Goal: Transaction & Acquisition: Book appointment/travel/reservation

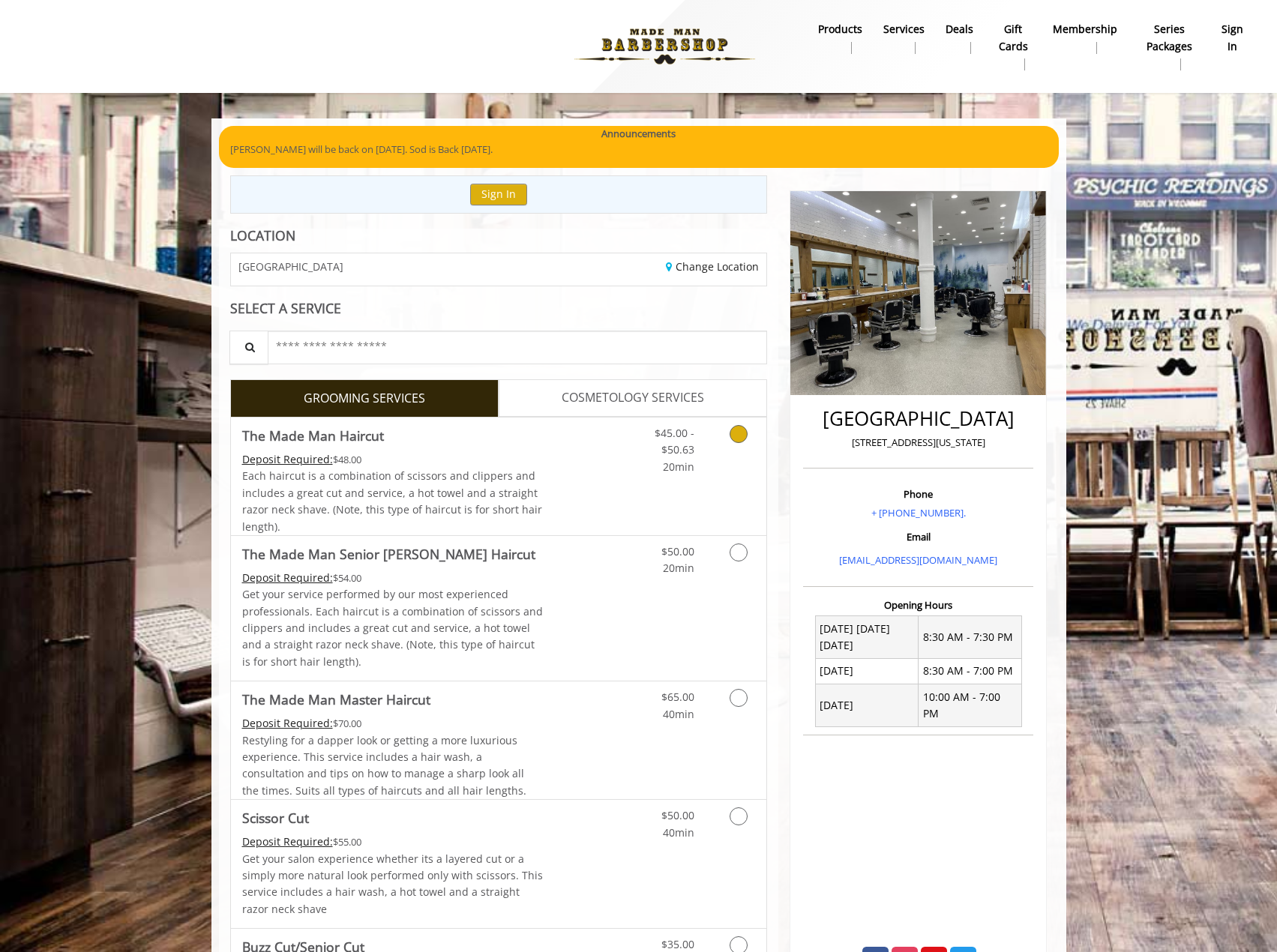
click at [640, 494] on div "$45.00 - $50.63 20min" at bounding box center [699, 476] width 134 height 118
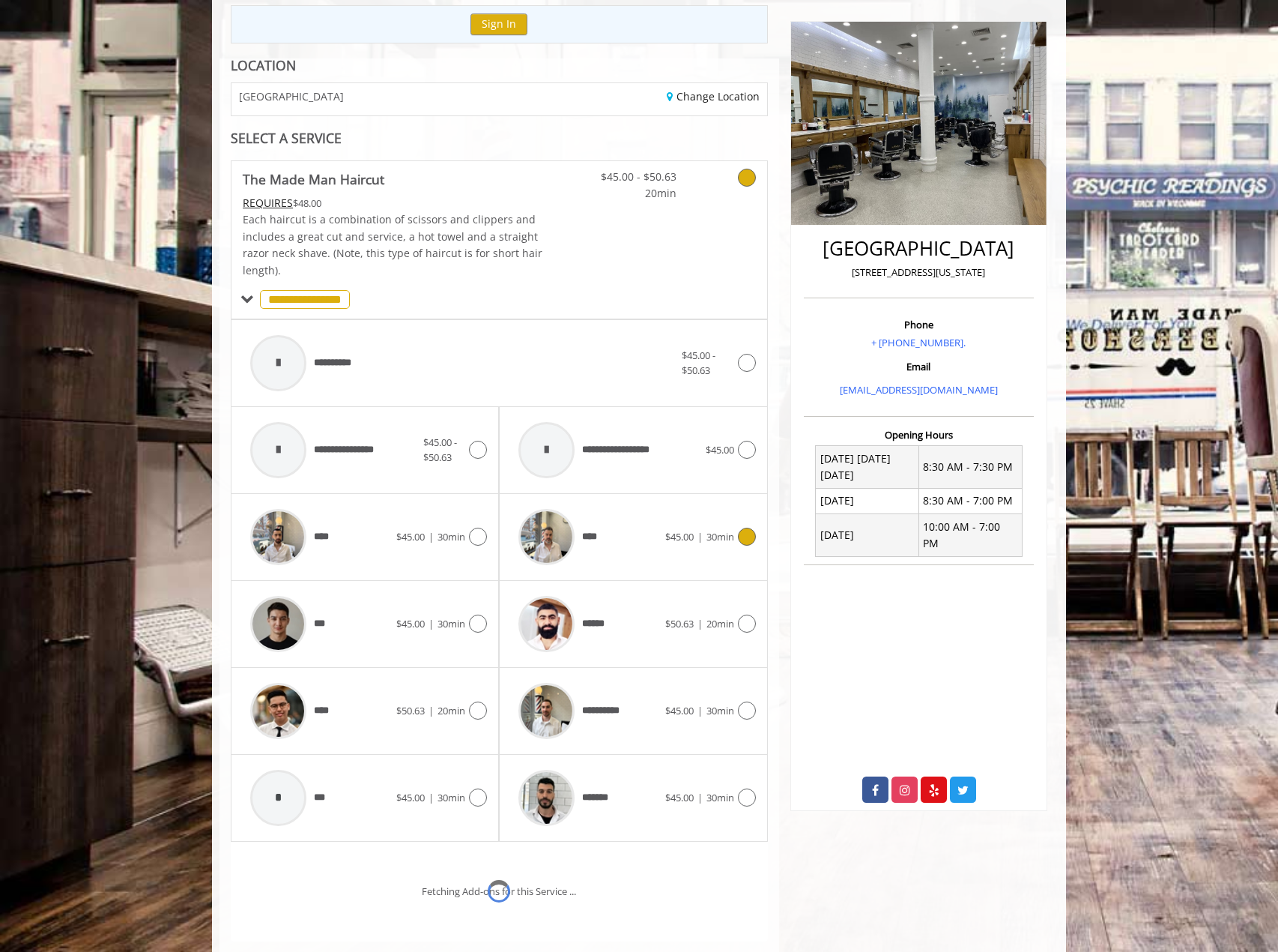
scroll to position [281, 0]
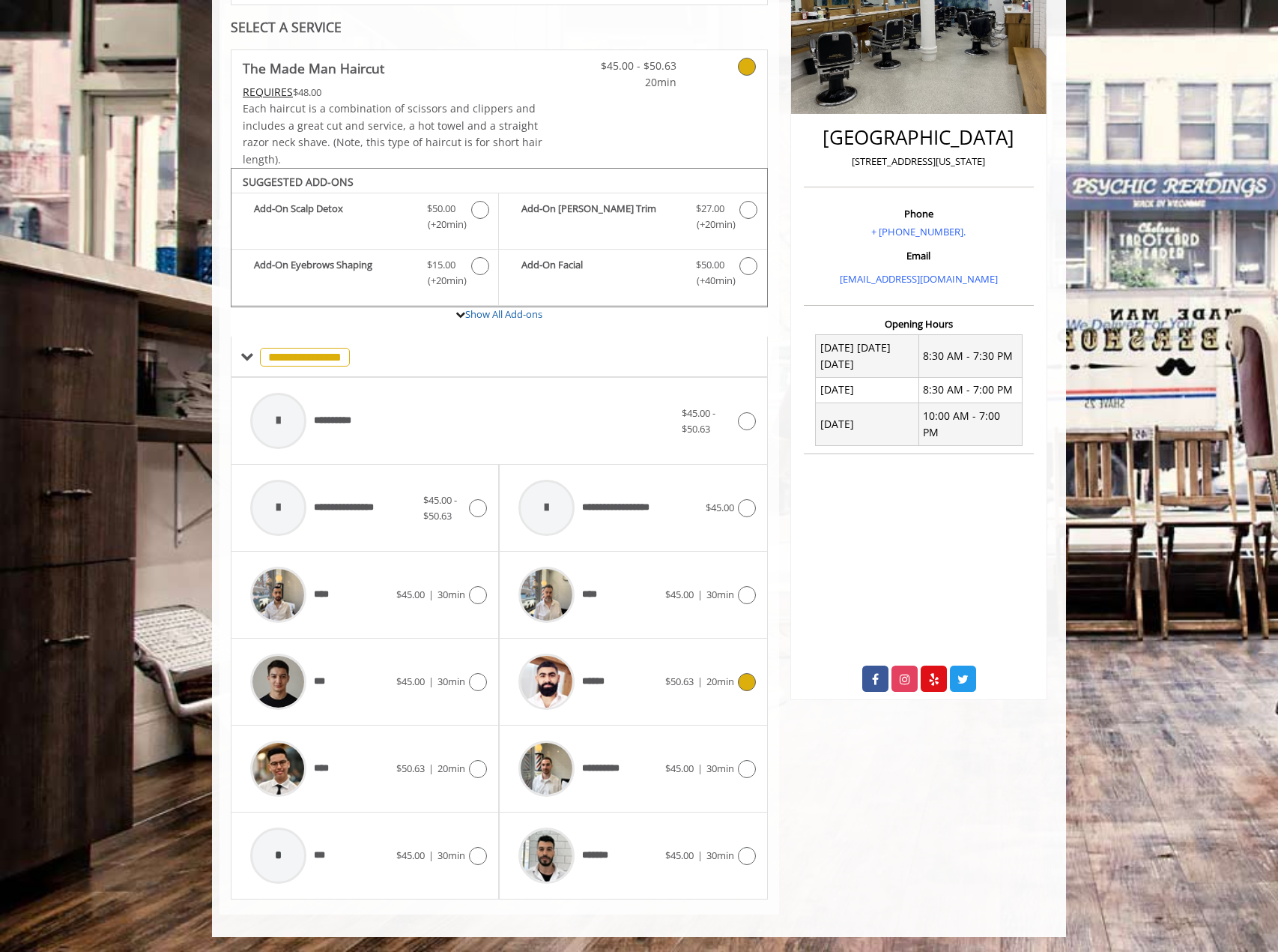
click at [650, 681] on div "******" at bounding box center [587, 681] width 153 height 72
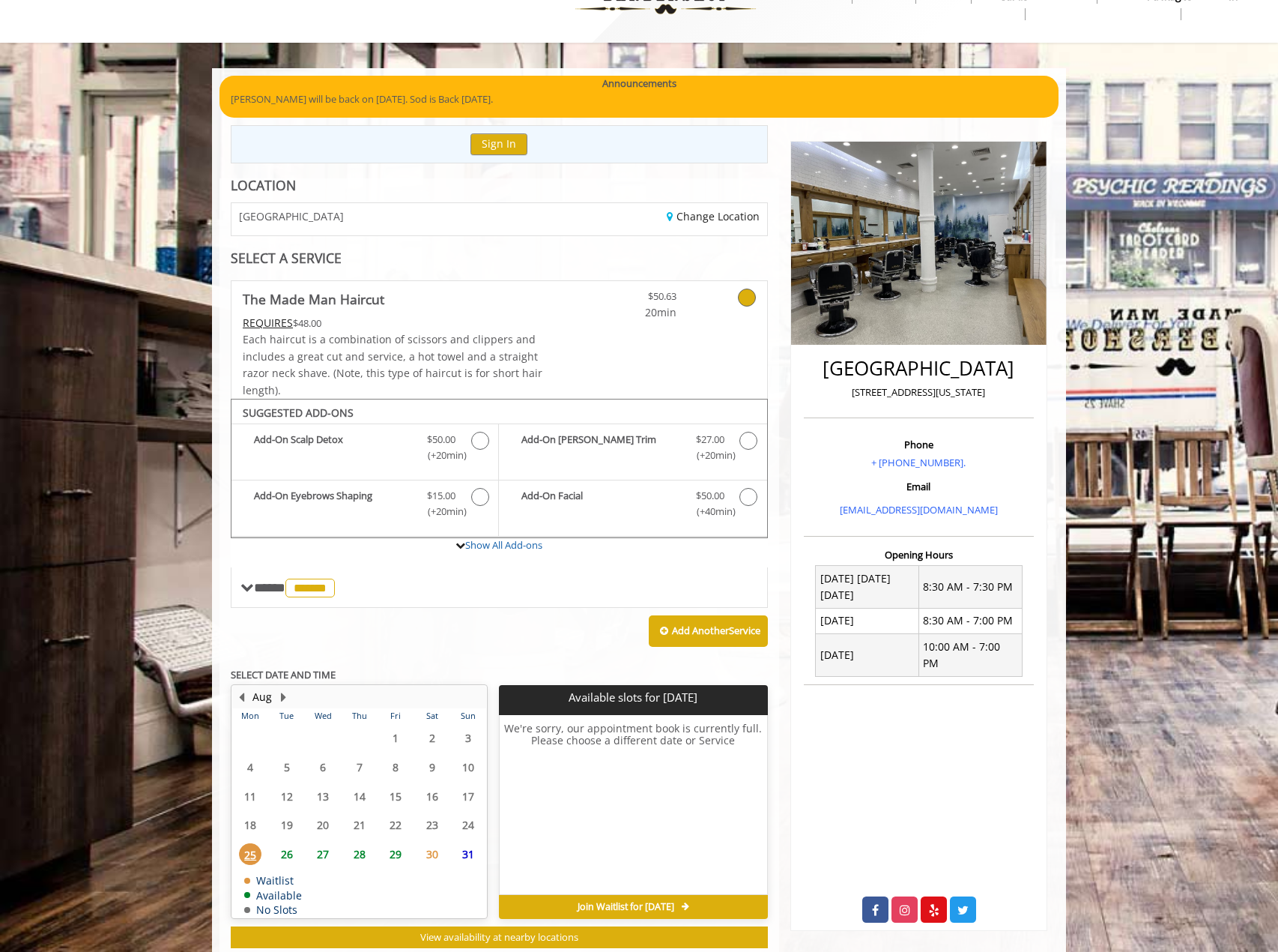
scroll to position [91, 0]
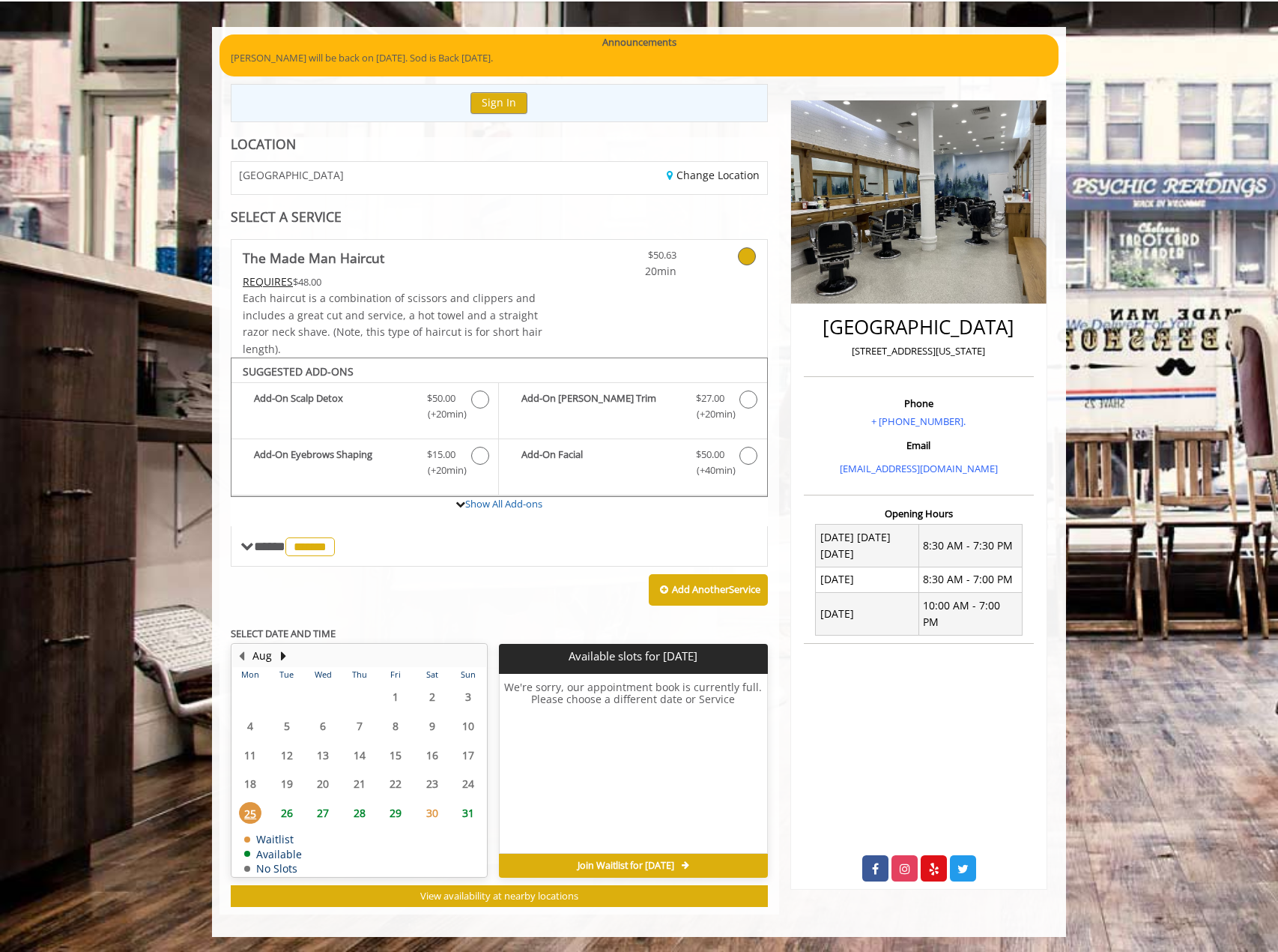
click at [286, 814] on span "26" at bounding box center [287, 813] width 22 height 21
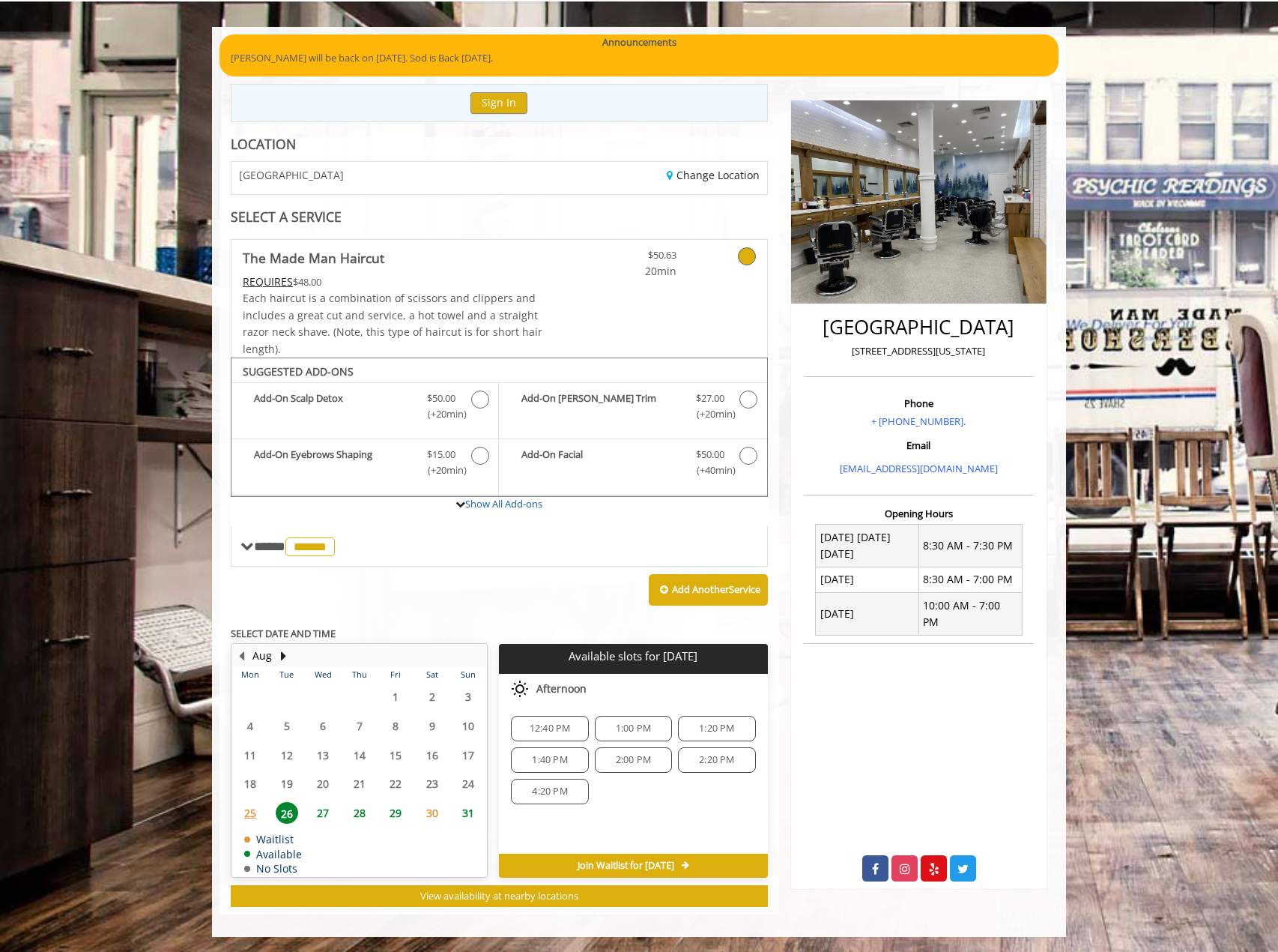
click at [327, 817] on span "27" at bounding box center [323, 813] width 22 height 21
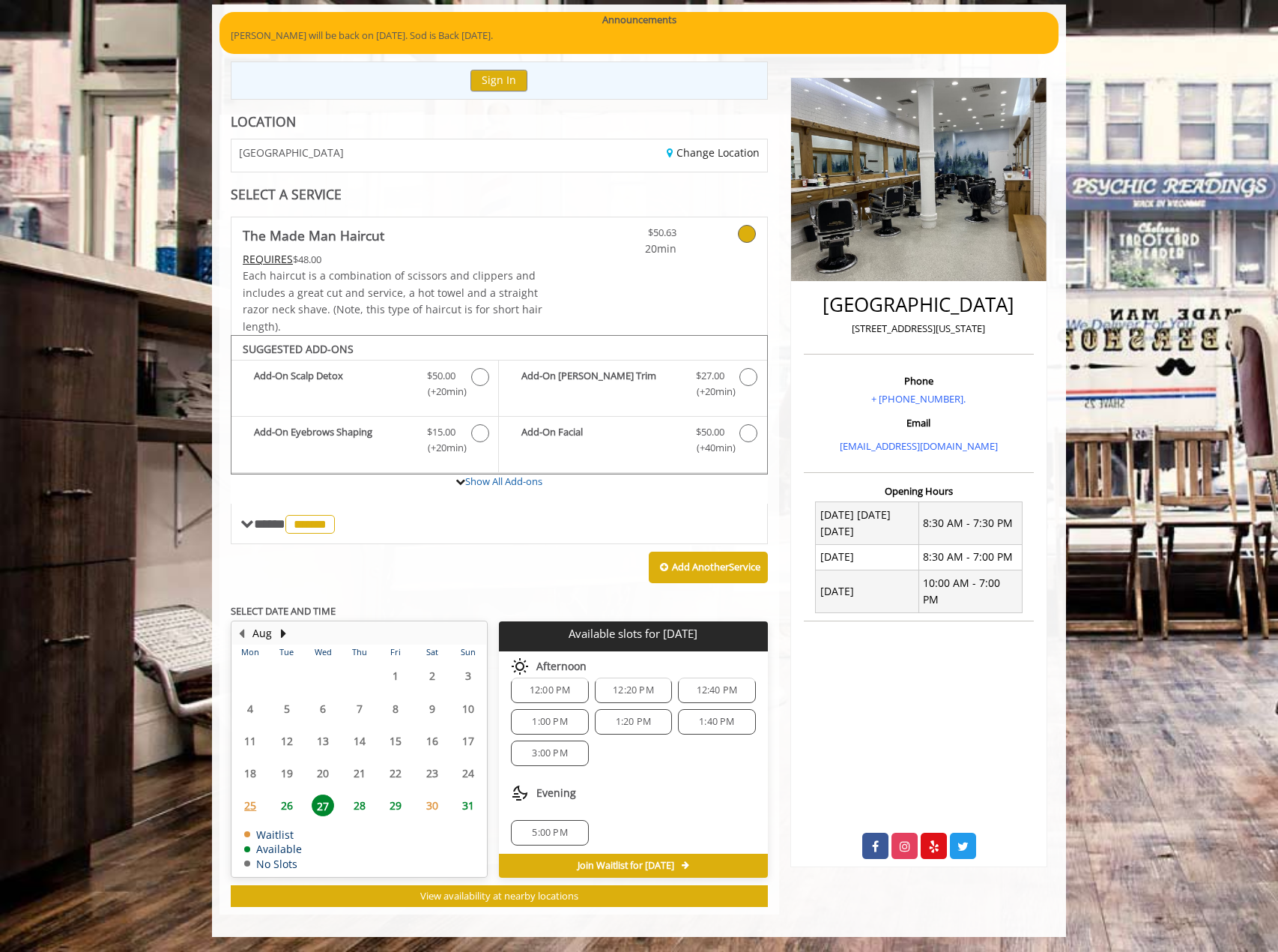
scroll to position [20, 0]
click at [557, 818] on div "5:00 PM" at bounding box center [549, 828] width 77 height 25
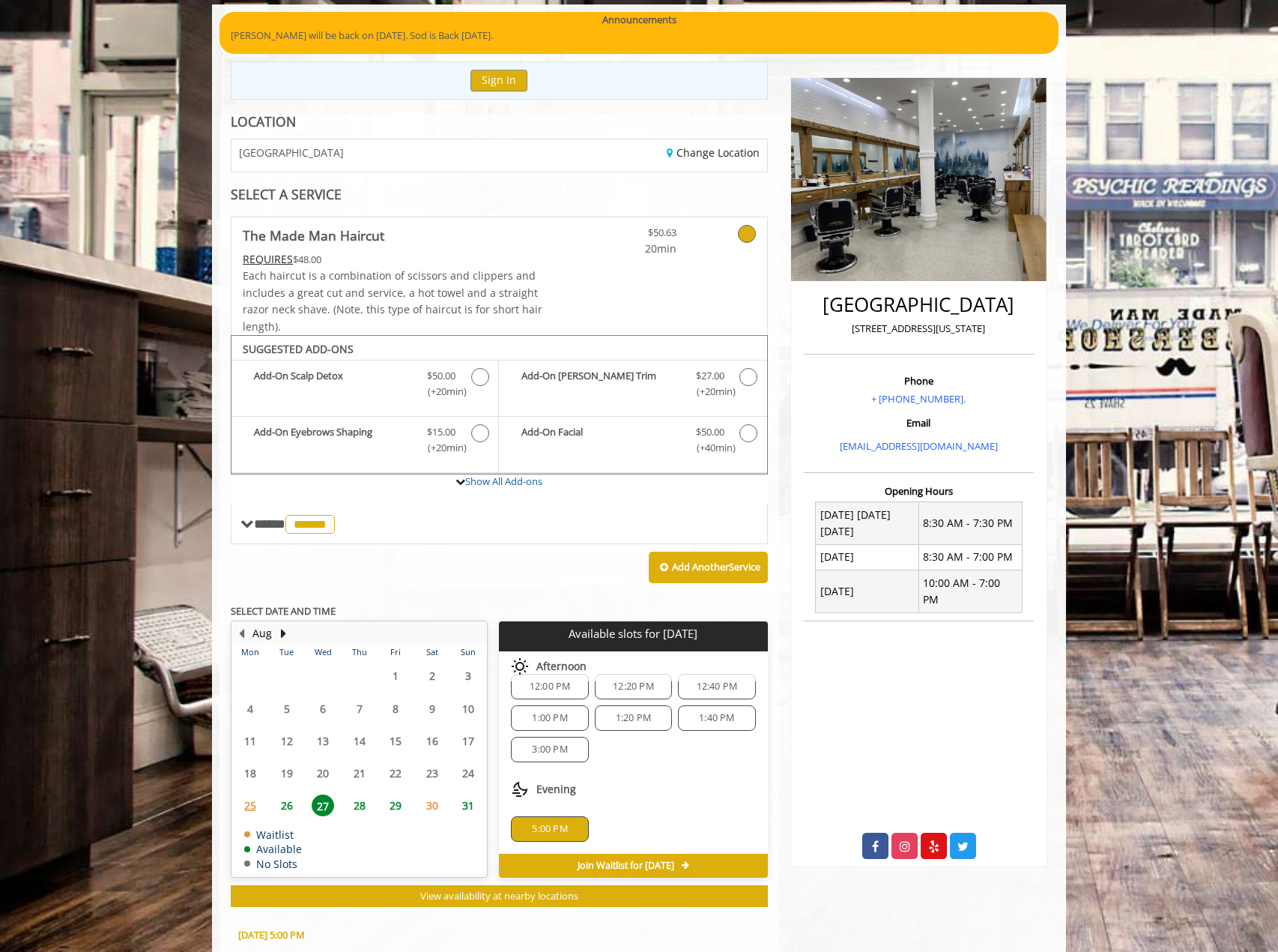
scroll to position [385, 0]
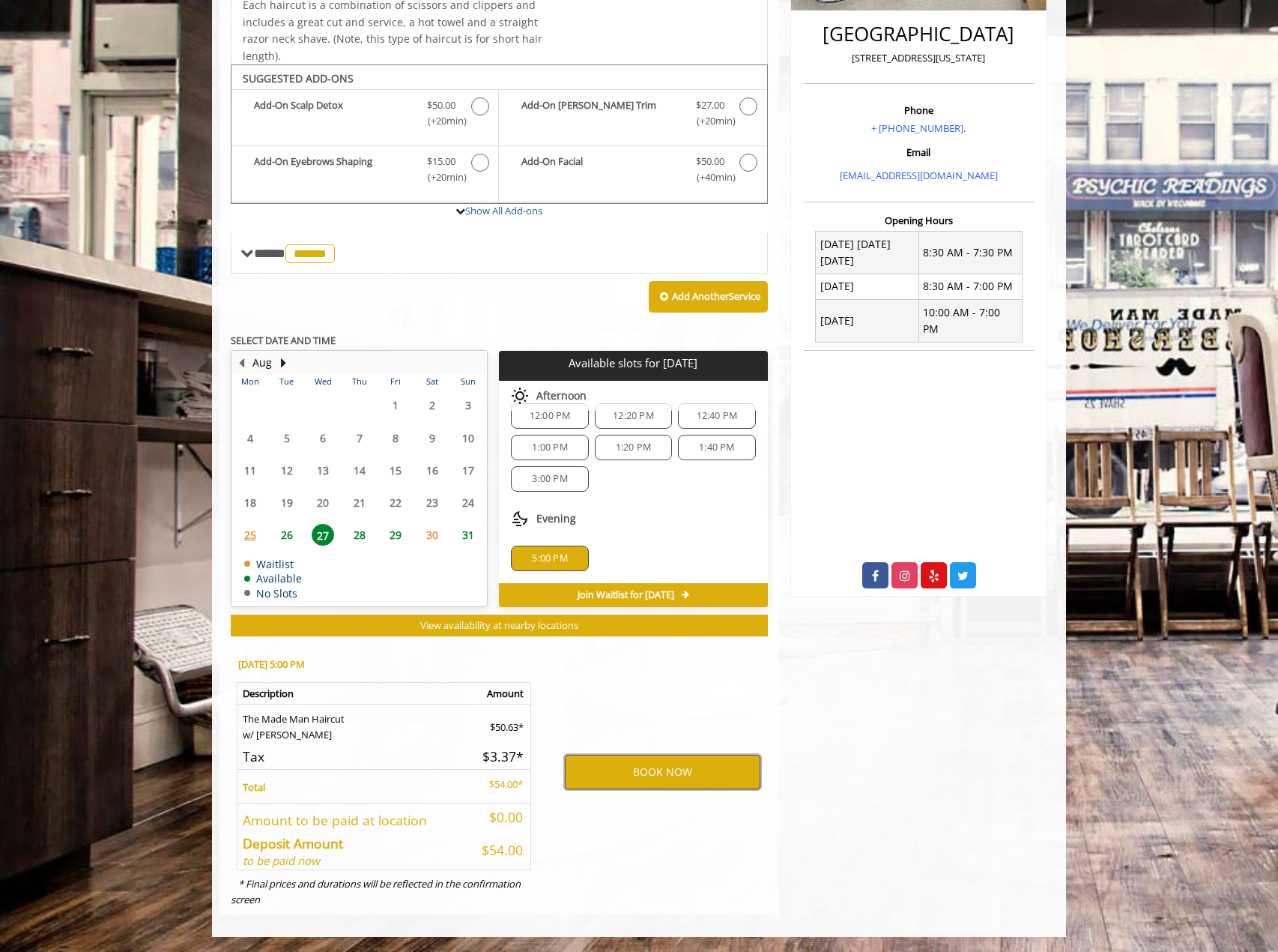
click at [622, 767] on button "BOOK NOW" at bounding box center [663, 772] width 195 height 34
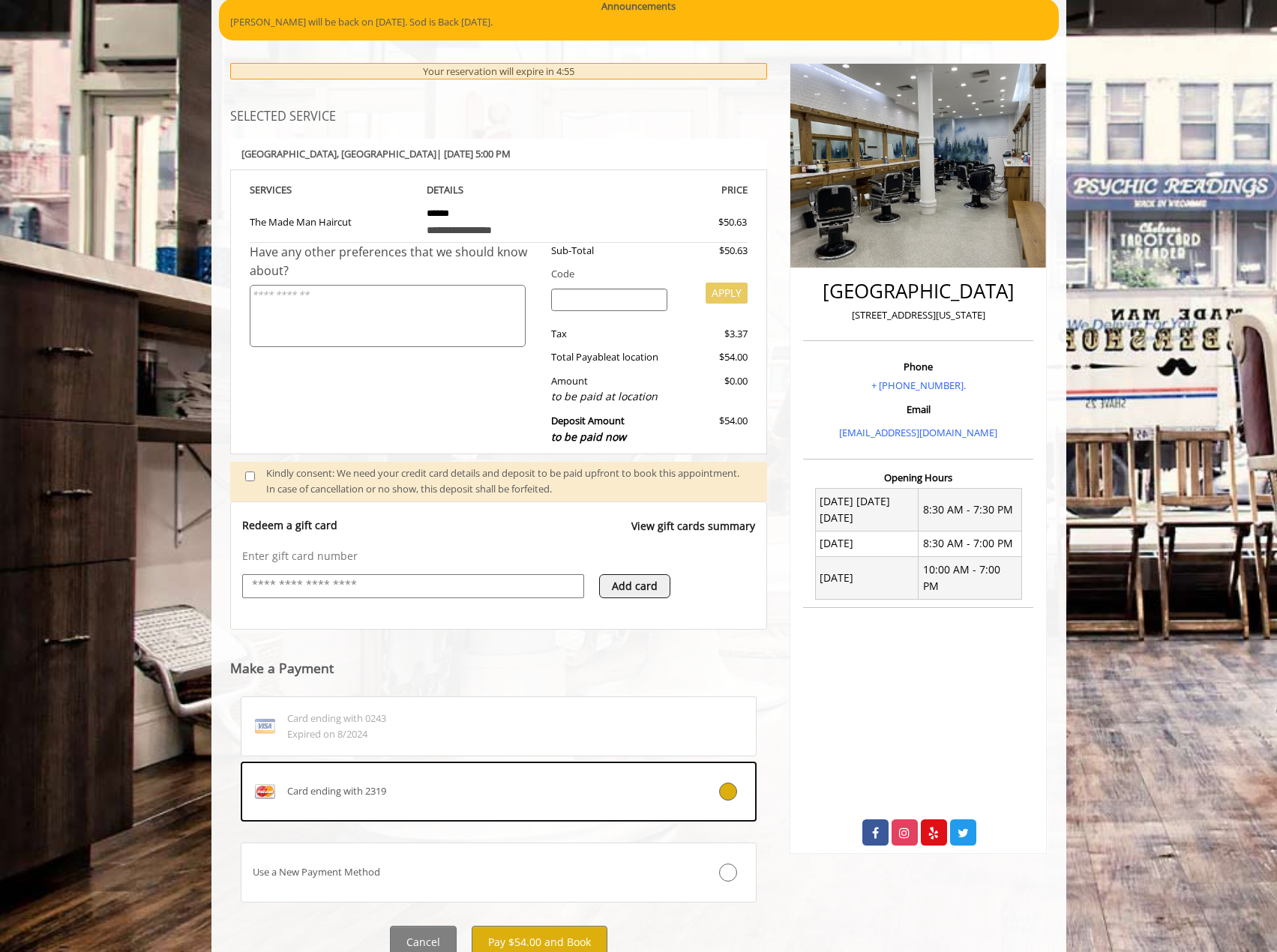
scroll to position [150, 0]
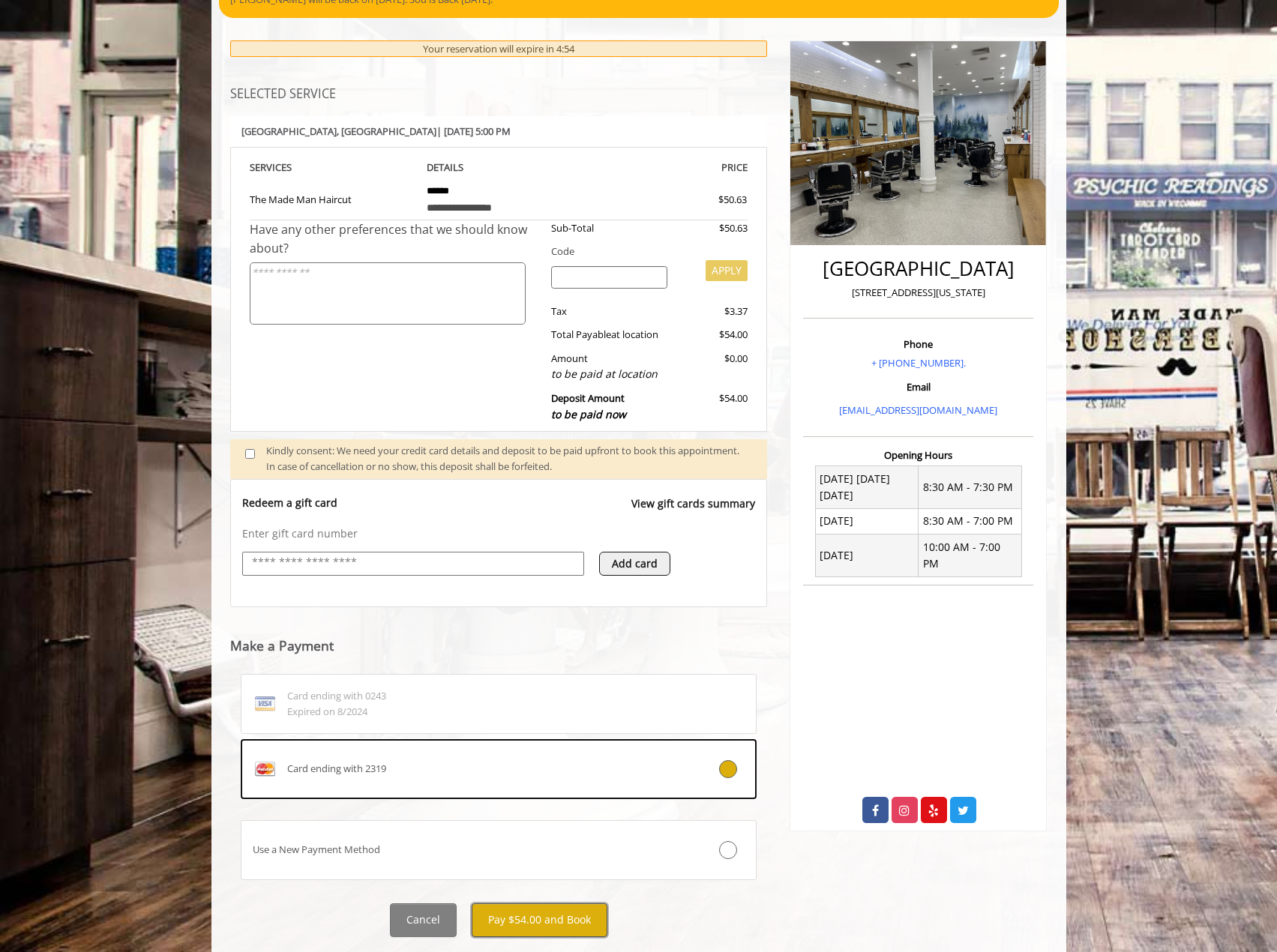
click at [513, 929] on button "Pay $54.00 and Book" at bounding box center [539, 919] width 136 height 33
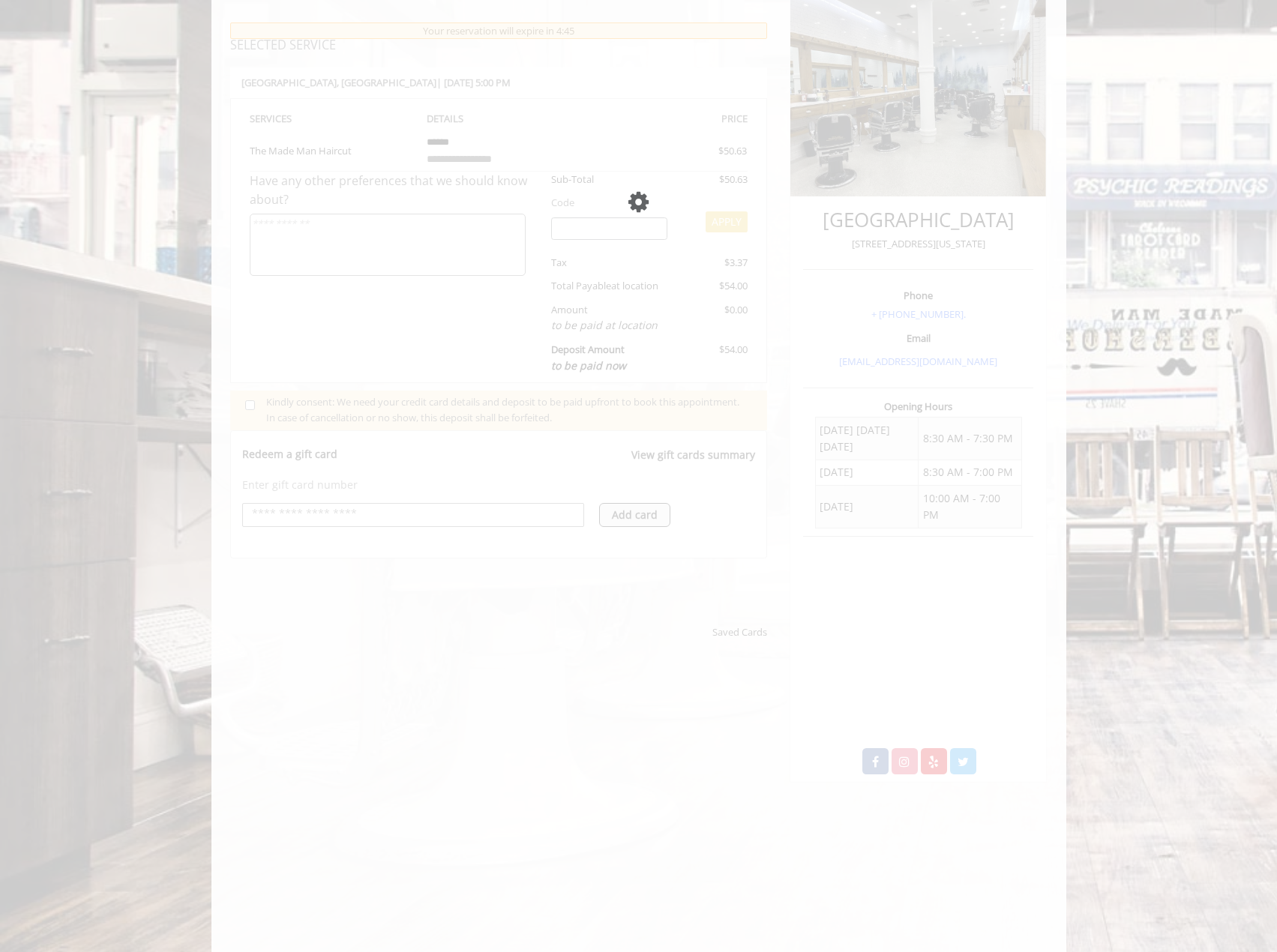
scroll to position [225, 0]
